Goal: Navigation & Orientation: Find specific page/section

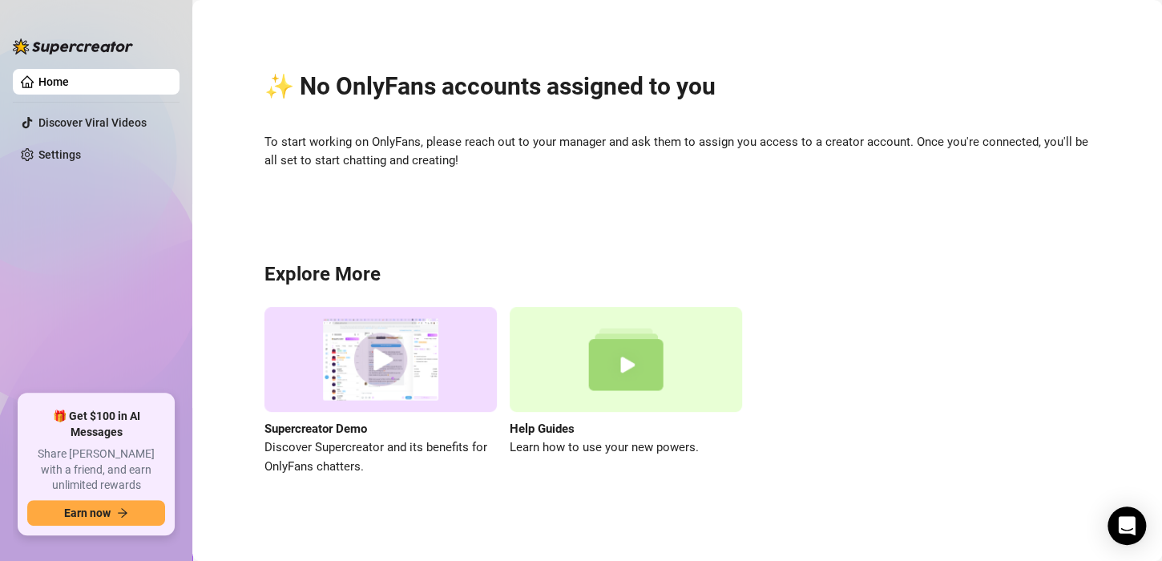
click at [1062, 79] on h2 "✨ No OnlyFans accounts assigned to you" at bounding box center [678, 86] width 826 height 30
